Goal: Find specific page/section: Find specific page/section

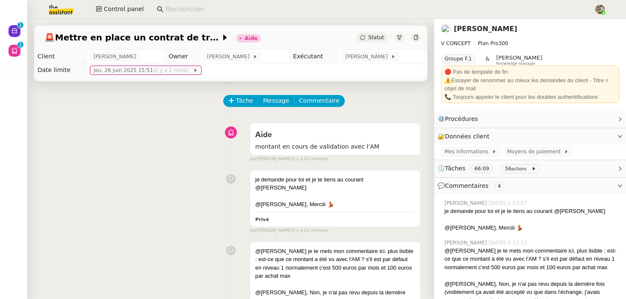
click at [131, 59] on span "[PERSON_NAME]" at bounding box center [114, 56] width 43 height 9
copy span "[PERSON_NAME]"
